Goal: Task Accomplishment & Management: Complete application form

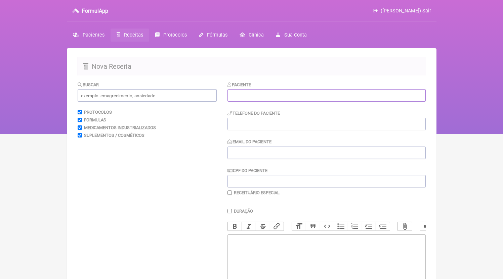
click at [266, 92] on input "text" at bounding box center [326, 95] width 198 height 12
paste input "[PERSON_NAME] [PERSON_NAME]"
click at [245, 96] on input "[PERSON_NAME] [PERSON_NAME]" at bounding box center [326, 95] width 198 height 12
type input "[PERSON_NAME] [PERSON_NAME]"
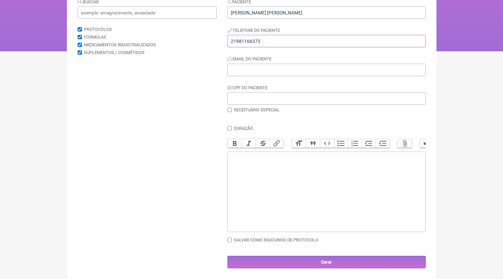
type input "21981166373"
click at [320, 200] on trix-editor at bounding box center [326, 192] width 198 height 81
paste trix-editor "<div>21981166373</div>"
type trix-editor "<div>21981166373</div>"
click at [281, 70] on input "Email do Paciente" at bounding box center [326, 70] width 198 height 12
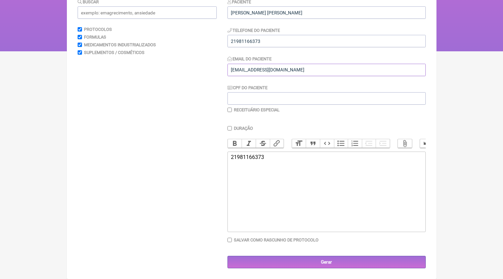
scroll to position [77, 0]
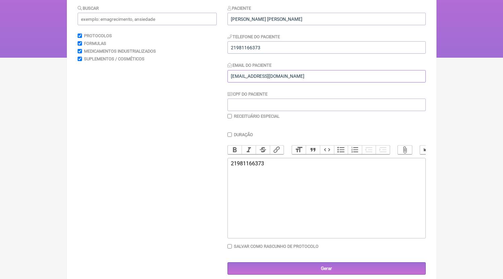
type input "[EMAIL_ADDRESS][DOMAIN_NAME]"
click at [133, 19] on input "text" at bounding box center [147, 19] width 139 height 12
click at [318, 205] on trix-editor "21981166373" at bounding box center [326, 198] width 198 height 81
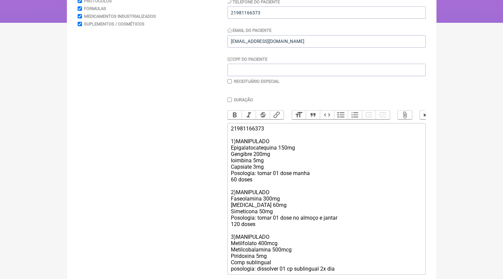
scroll to position [118, 0]
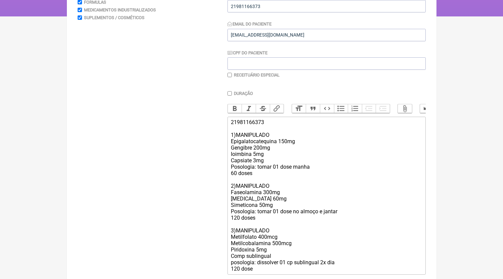
type trix-editor "<div>21981166373<br><br>1)MANIPULADO<br>Epigalatocatequina 150mg<br>Gengibre 20…"
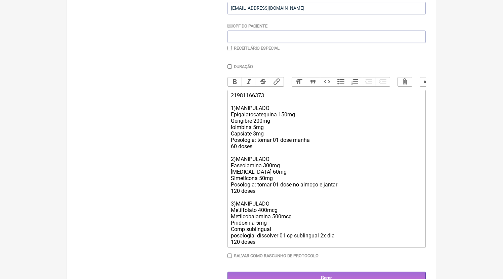
scroll to position [168, 0]
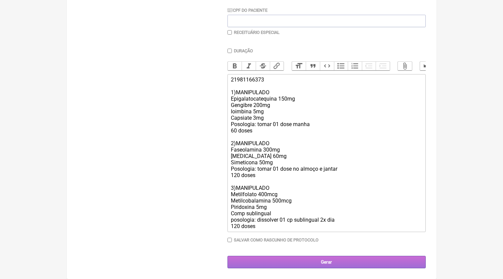
click at [327, 266] on input "Gerar" at bounding box center [326, 262] width 198 height 12
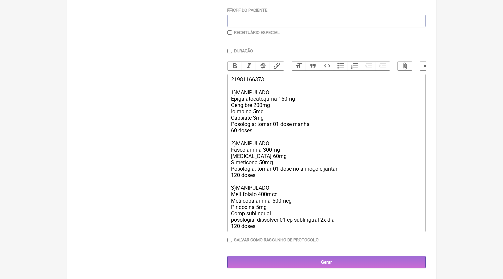
scroll to position [139, 0]
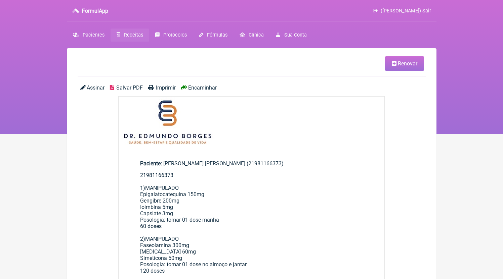
click at [122, 85] on span "Salvar PDF" at bounding box center [129, 88] width 27 height 6
